Goal: Information Seeking & Learning: Find specific fact

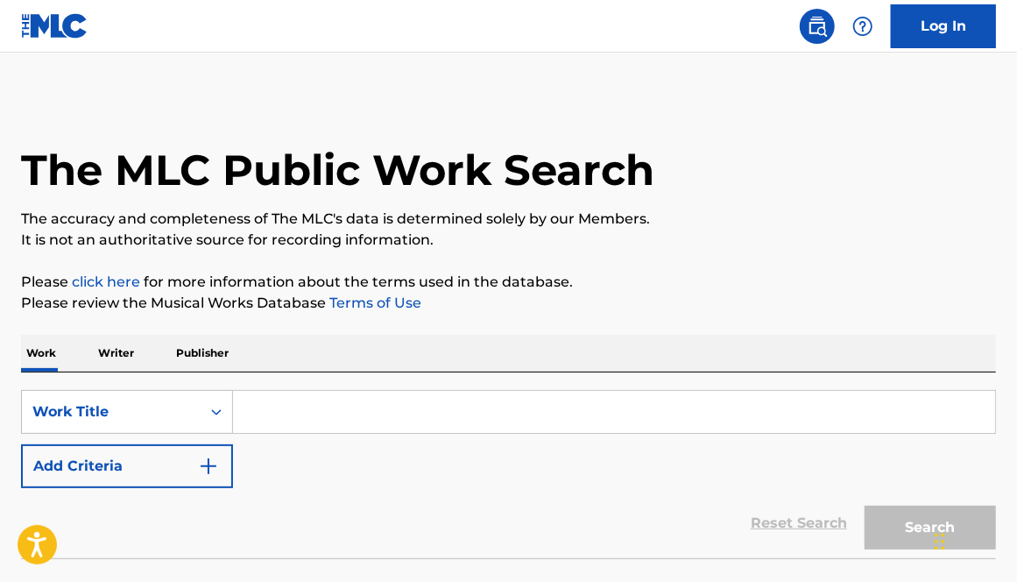
click at [310, 399] on input "Search Form" at bounding box center [614, 412] width 762 height 42
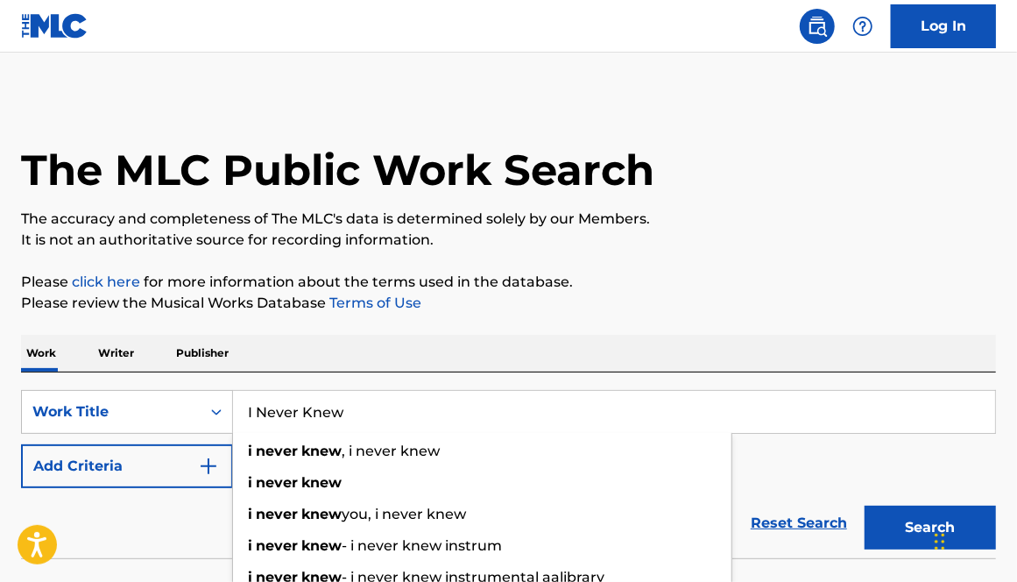
type input "I Never Knew"
click at [865, 506] on button "Search" at bounding box center [930, 528] width 131 height 44
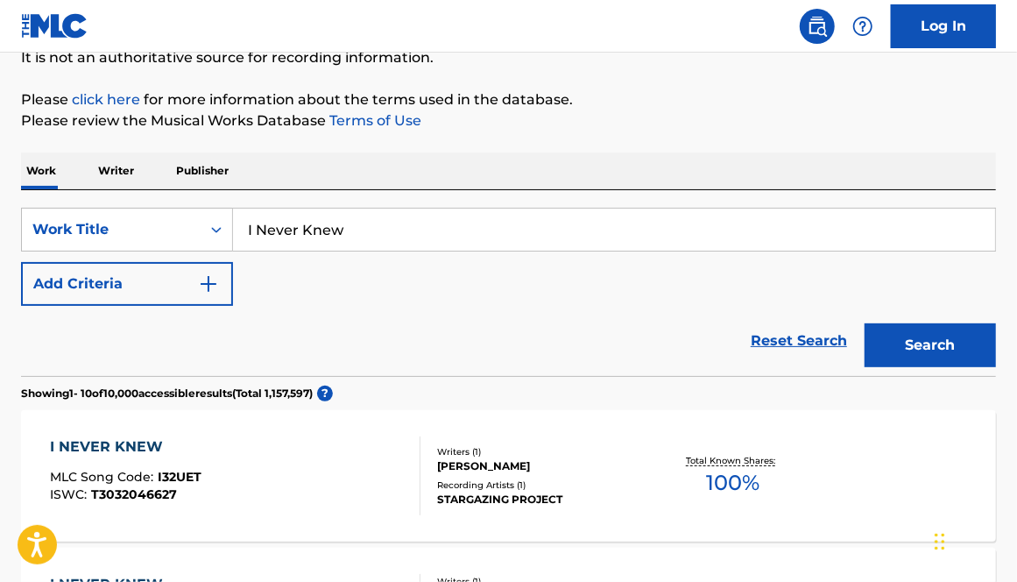
scroll to position [261, 0]
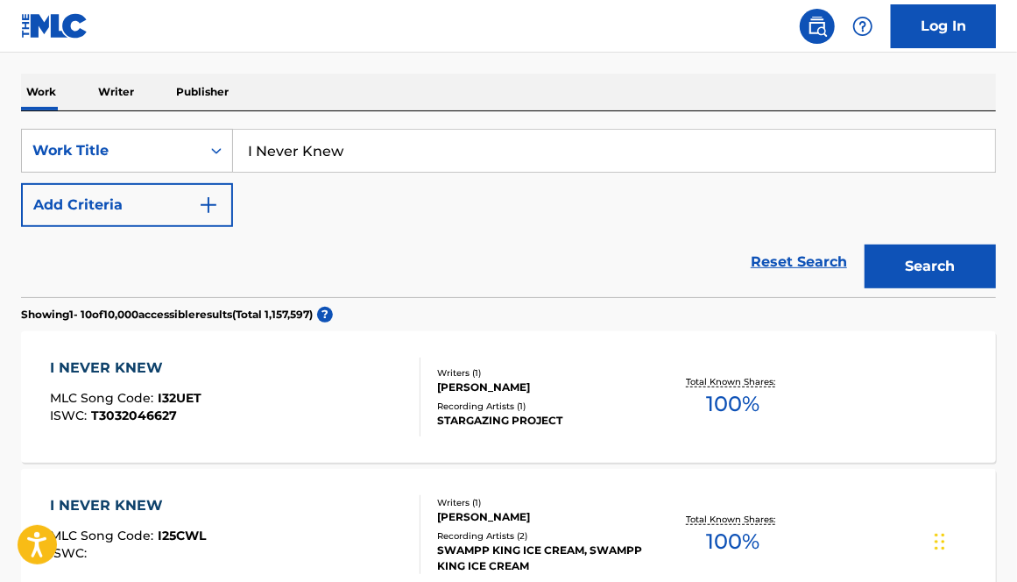
click at [312, 223] on div "SearchWithCriteria7f01c8de-18e7-4155-999b-957f77483754 Work Title I Never Knew …" at bounding box center [508, 178] width 975 height 98
click at [55, 190] on button "Add Criteria" at bounding box center [127, 205] width 212 height 44
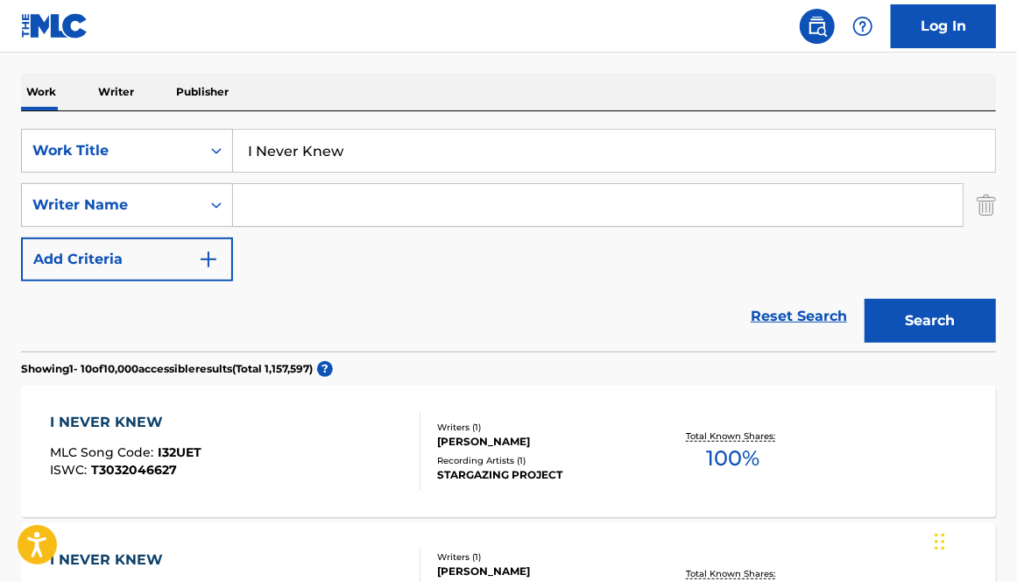
click at [335, 183] on div "Search Form" at bounding box center [598, 205] width 731 height 44
click at [326, 191] on input "Search Form" at bounding box center [598, 205] width 730 height 42
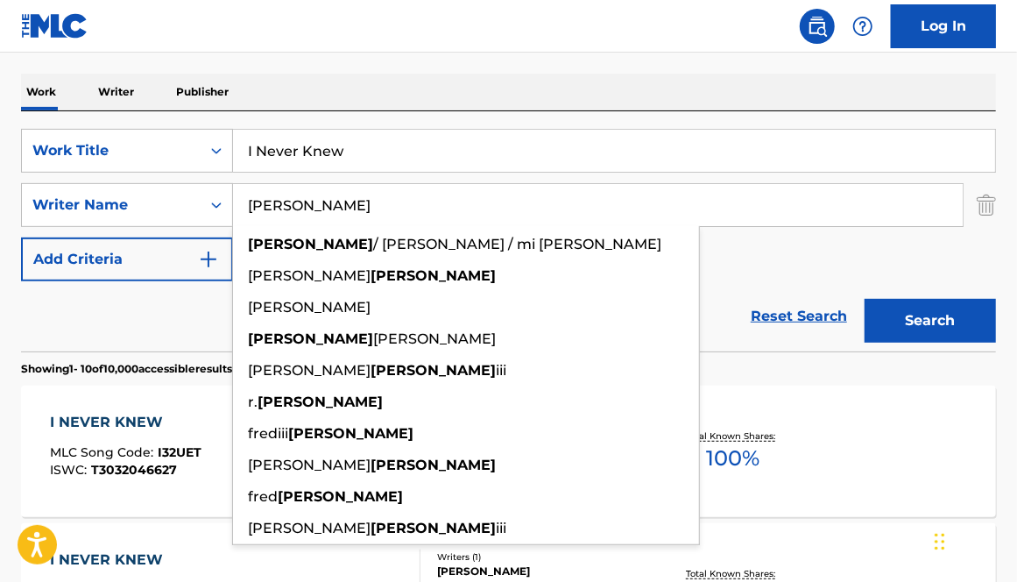
type input "[PERSON_NAME]"
click at [865, 299] on button "Search" at bounding box center [930, 321] width 131 height 44
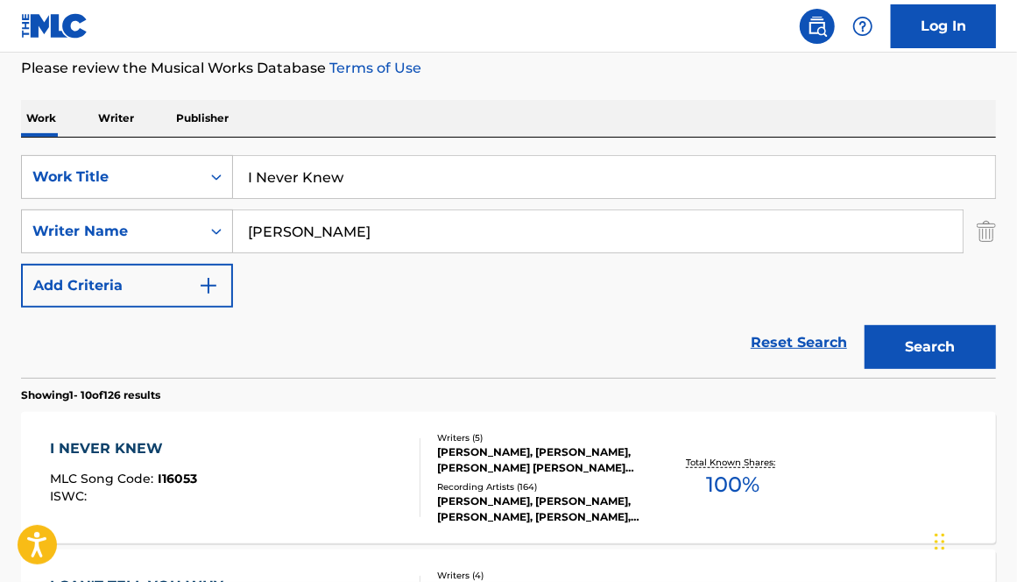
click at [147, 351] on div "Reset Search Search" at bounding box center [508, 343] width 975 height 70
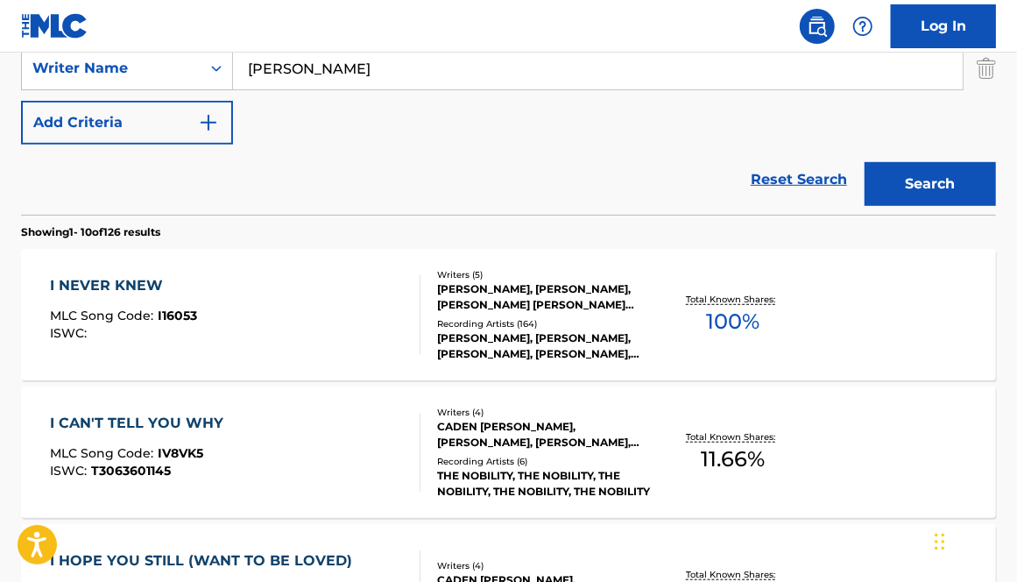
scroll to position [407, 0]
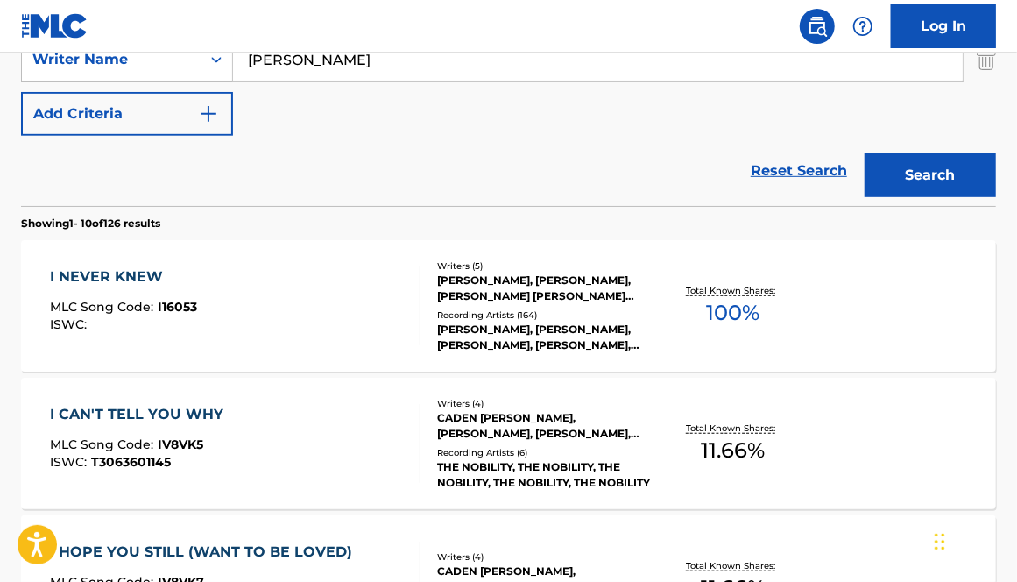
click at [401, 296] on div "I NEVER KNEW MLC Song Code : I16053 ISWC :" at bounding box center [235, 305] width 371 height 79
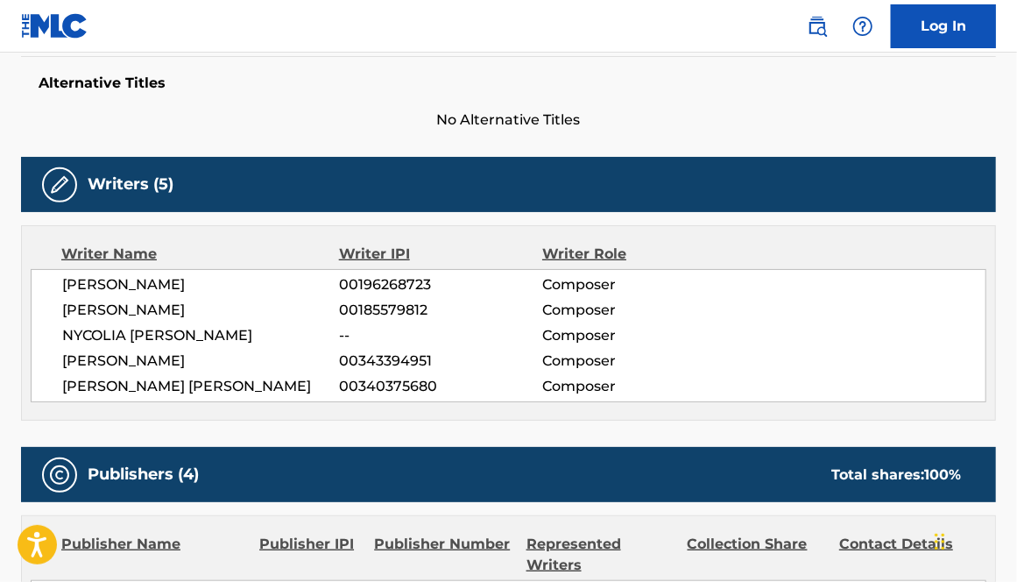
scroll to position [459, 0]
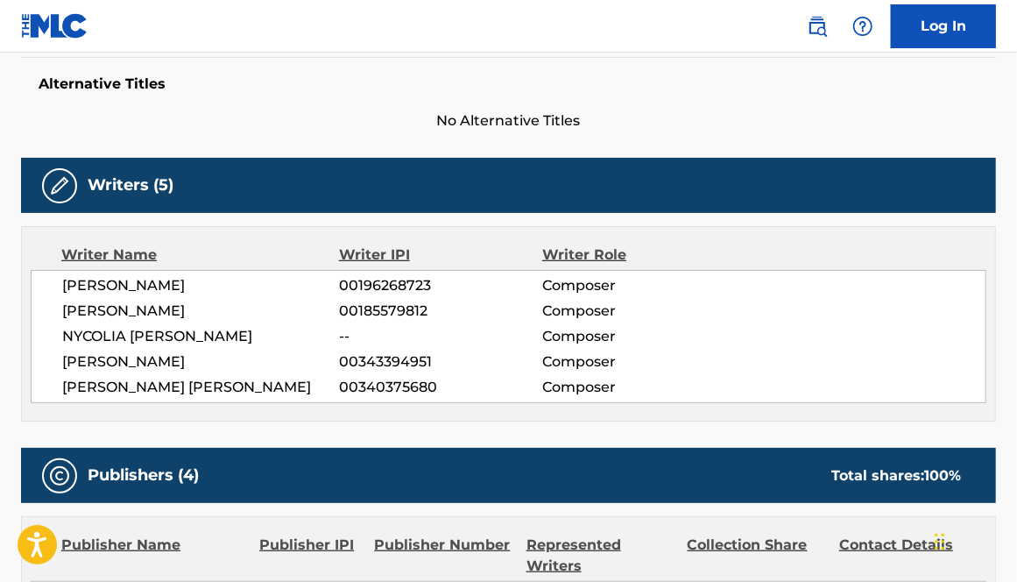
click at [300, 322] on div "[PERSON_NAME] III 00196268723 Composer [PERSON_NAME] 00185579812 Composer NYCOL…" at bounding box center [509, 336] width 956 height 133
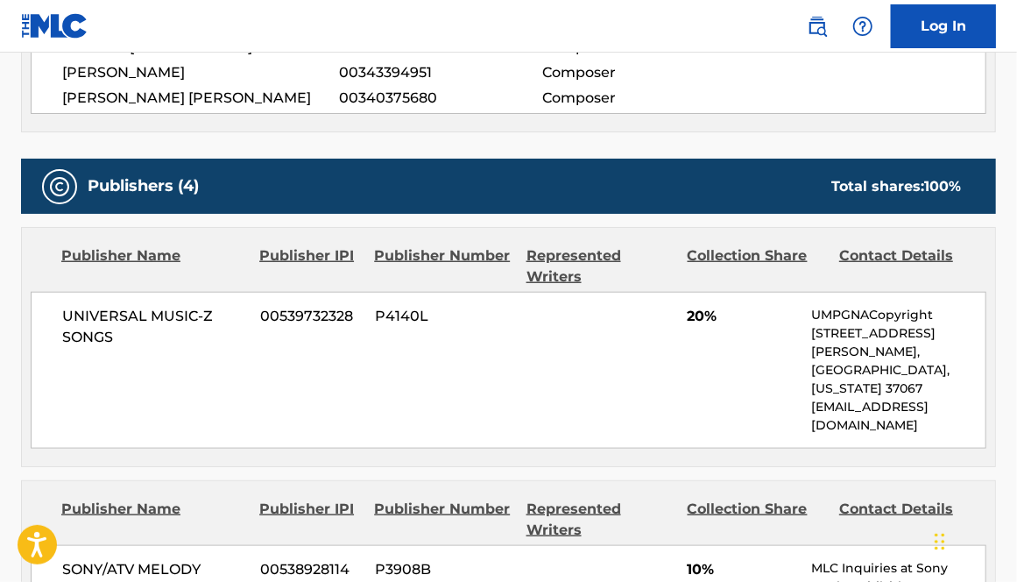
scroll to position [290, 0]
